Goal: Task Accomplishment & Management: Complete application form

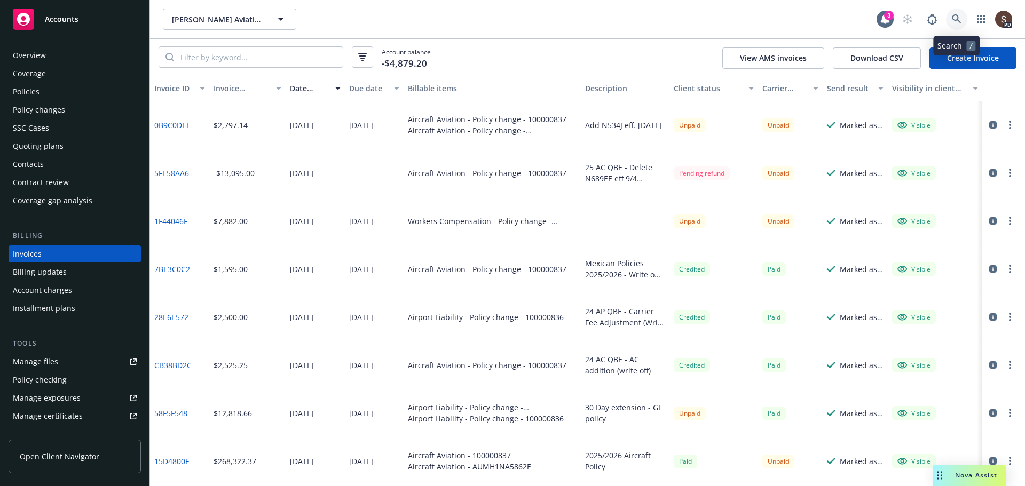
click at [955, 17] on icon at bounding box center [957, 19] width 10 height 10
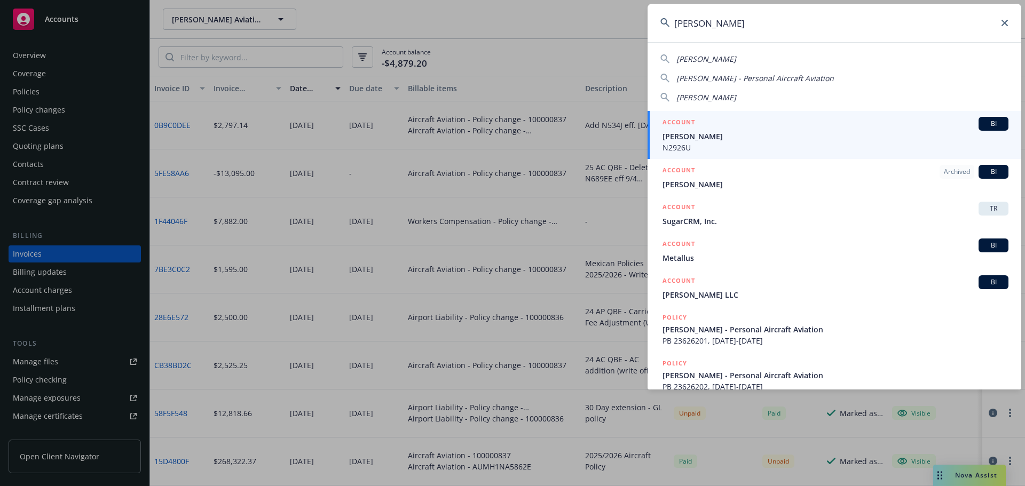
type input "[PERSON_NAME]"
click at [684, 140] on span "[PERSON_NAME]" at bounding box center [835, 136] width 346 height 11
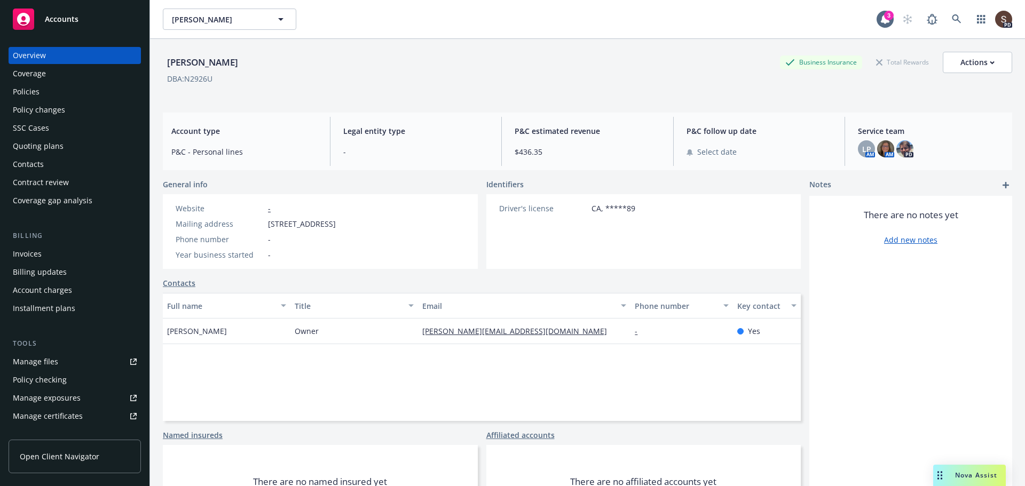
click at [26, 359] on div "Manage files" at bounding box center [35, 361] width 45 height 17
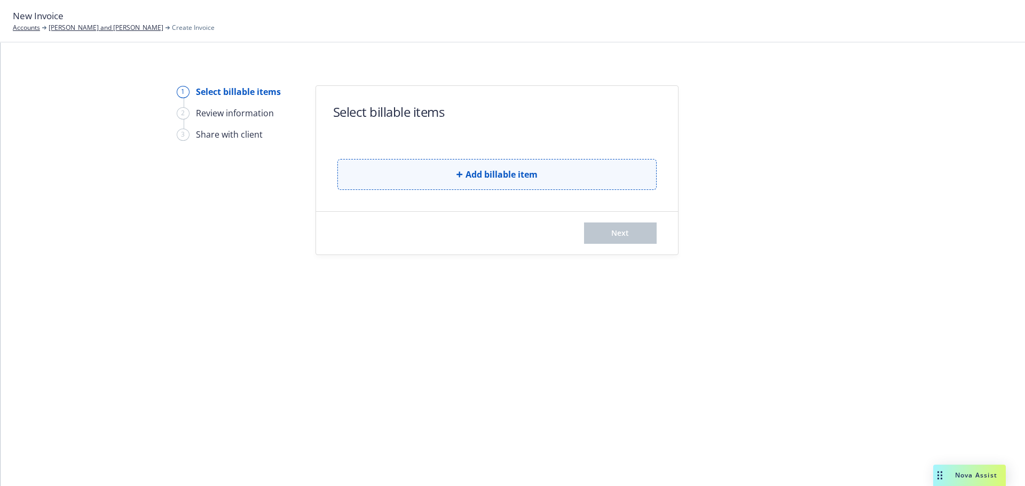
click at [390, 186] on button "Add billable item" at bounding box center [496, 174] width 319 height 31
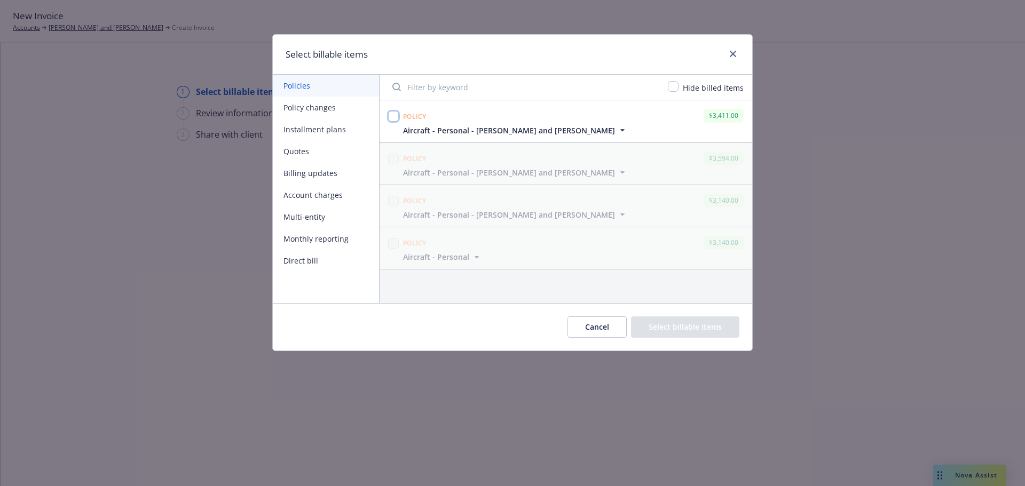
click at [395, 113] on input "checkbox" at bounding box center [393, 116] width 11 height 11
checkbox input "true"
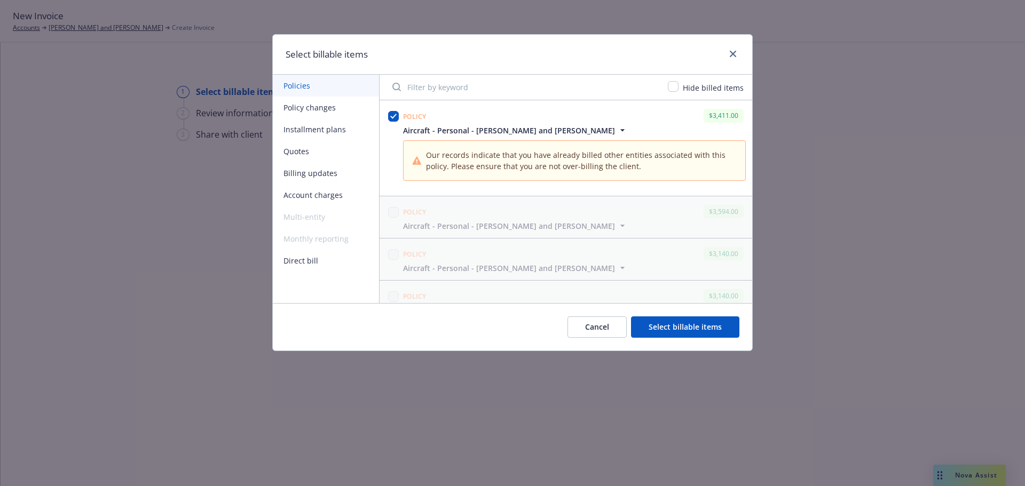
click at [709, 327] on button "Select billable items" at bounding box center [685, 327] width 108 height 21
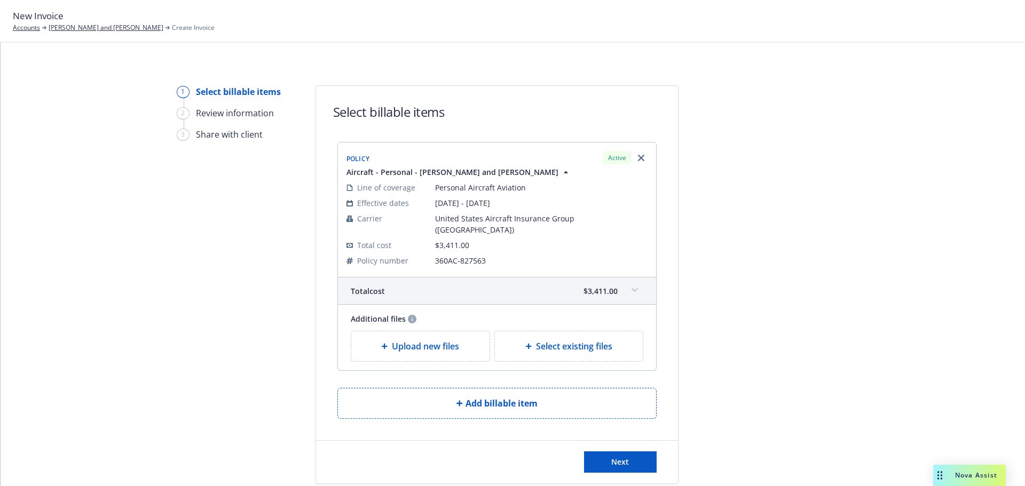
click at [516, 340] on div "Select existing files" at bounding box center [568, 346] width 131 height 13
select select "Invoice - Third Party"
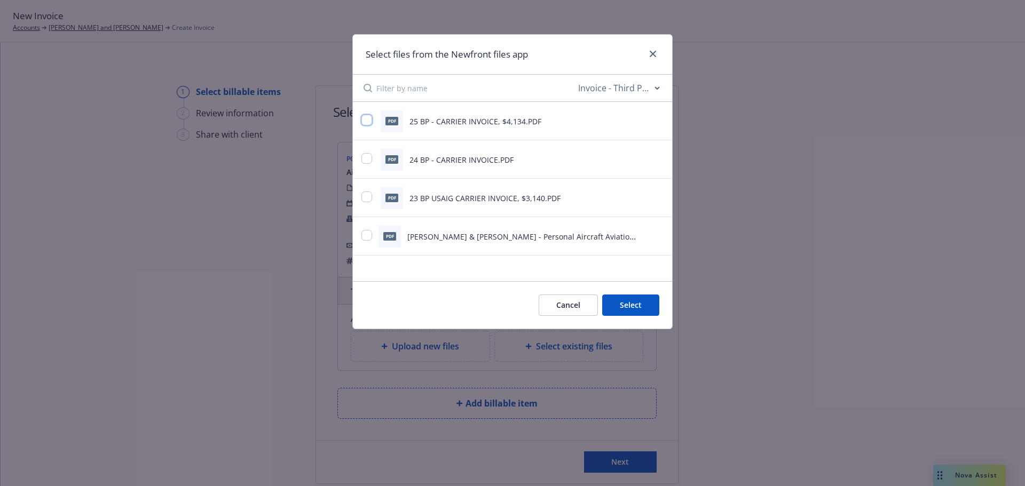
click at [369, 118] on input "checkbox" at bounding box center [366, 120] width 11 height 11
checkbox input "true"
click at [627, 303] on button "Select 1 file" at bounding box center [620, 305] width 77 height 21
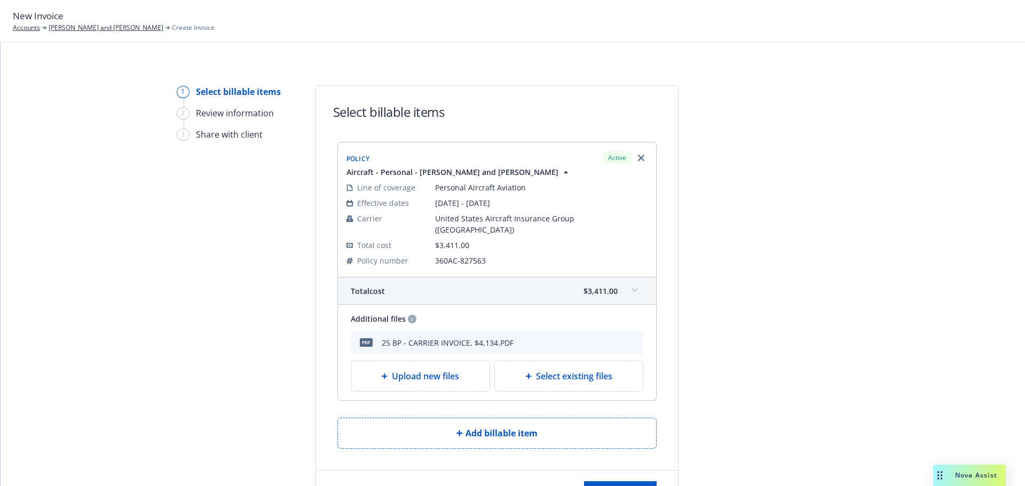
scroll to position [59, 0]
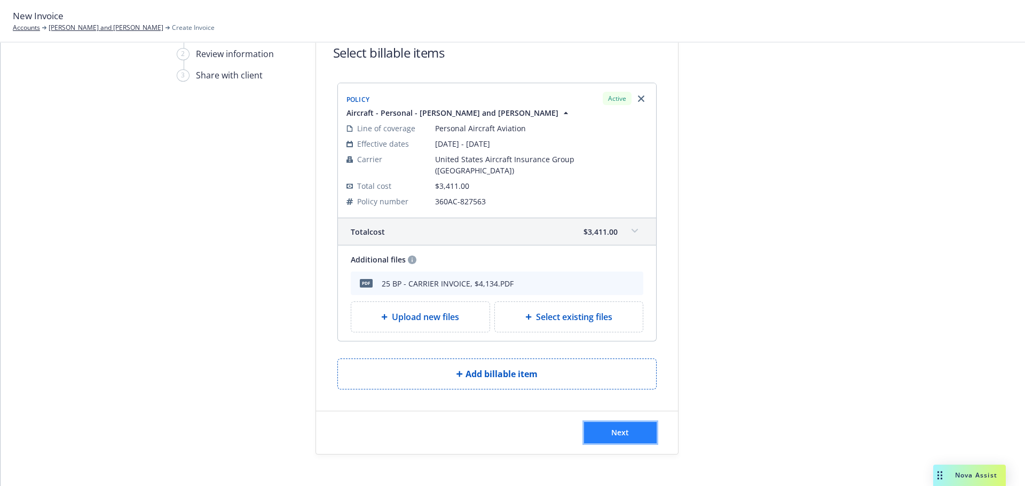
click at [629, 422] on button "Next" at bounding box center [620, 432] width 73 height 21
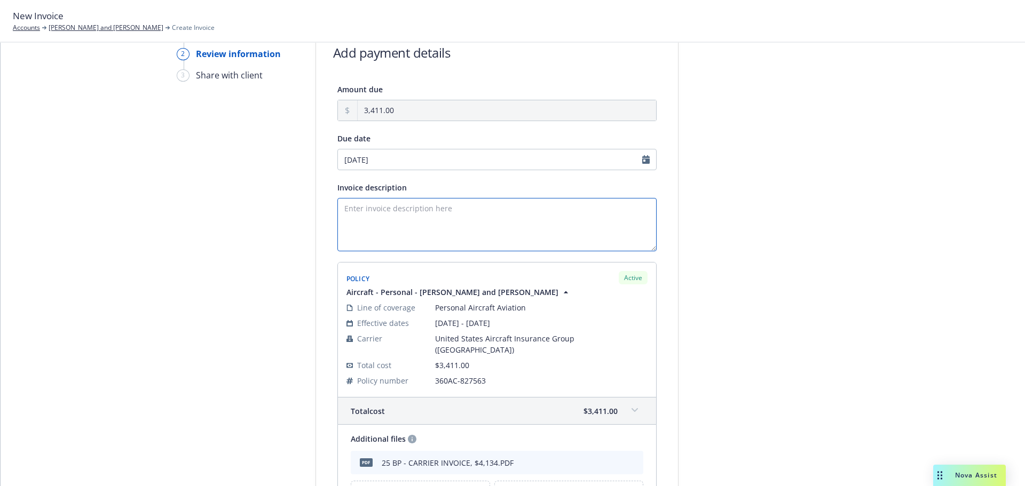
click at [438, 220] on textarea "Invoice description" at bounding box center [496, 224] width 319 height 53
drag, startPoint x: 584, startPoint y: 213, endPoint x: 315, endPoint y: 196, distance: 270.1
click at [316, 196] on div "Amount due 3,411.00 Due date 10/09/2025 Invoice description Per Scott Gault - t…" at bounding box center [497, 302] width 362 height 438
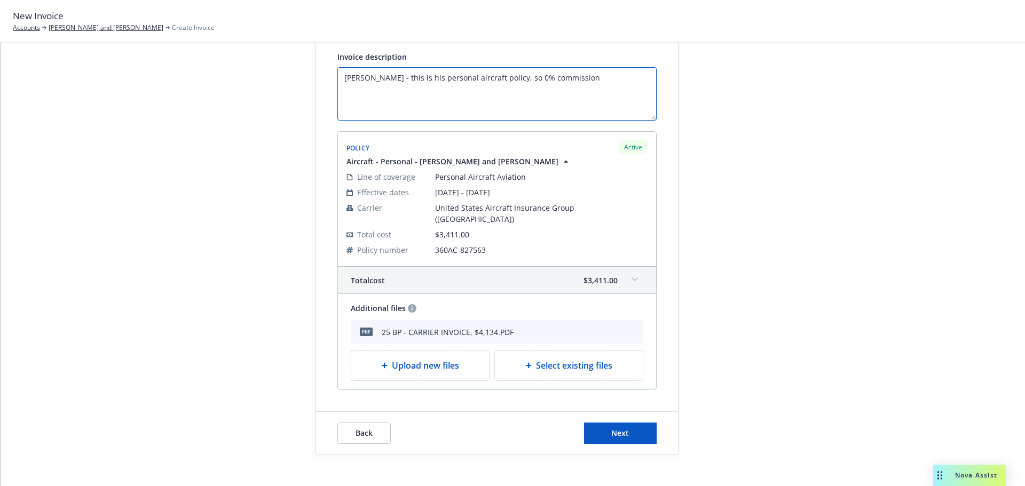
scroll to position [191, 0]
type textarea "Per Scott Gault - this is his personal aircraft policy, so 0% commission"
click at [619, 428] on span "Next" at bounding box center [620, 433] width 18 height 10
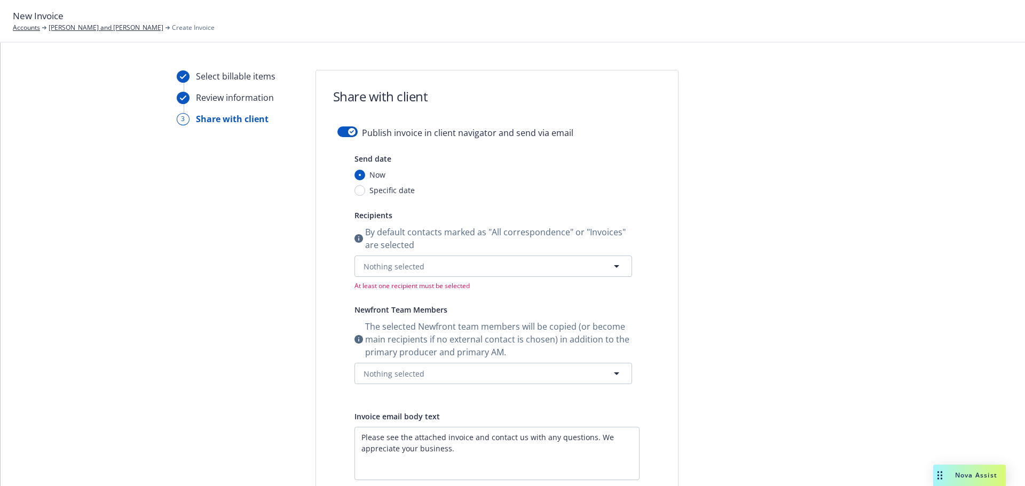
scroll to position [0, 0]
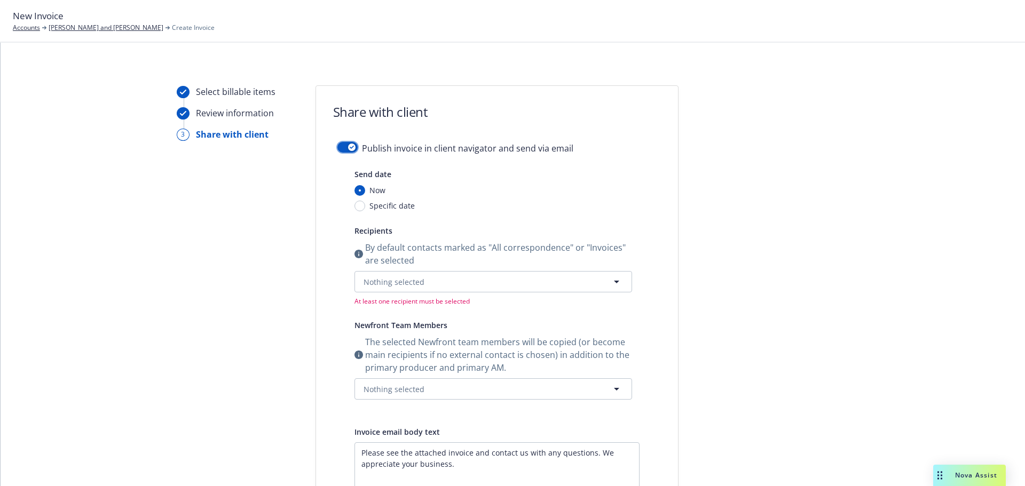
click at [337, 145] on button "button" at bounding box center [347, 147] width 20 height 11
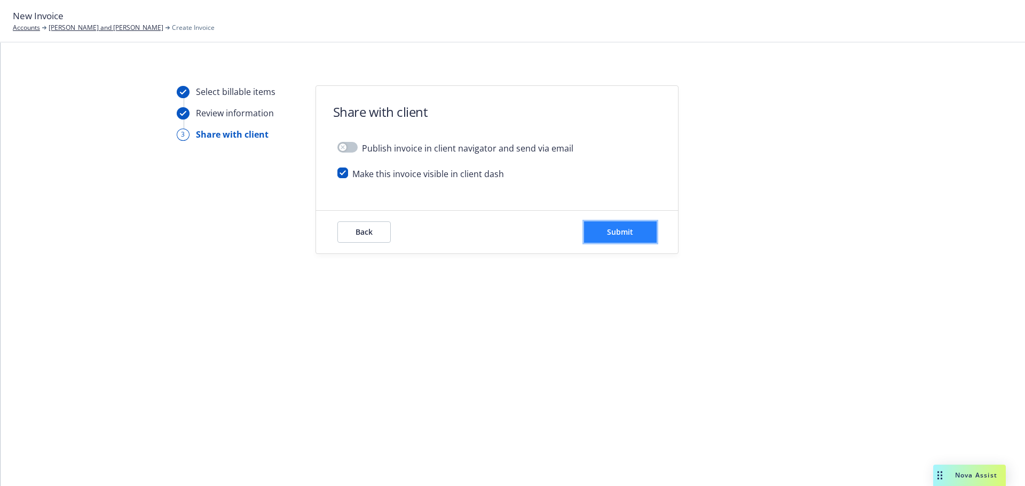
click at [651, 236] on button "Submit" at bounding box center [620, 232] width 73 height 21
